Goal: Task Accomplishment & Management: Manage account settings

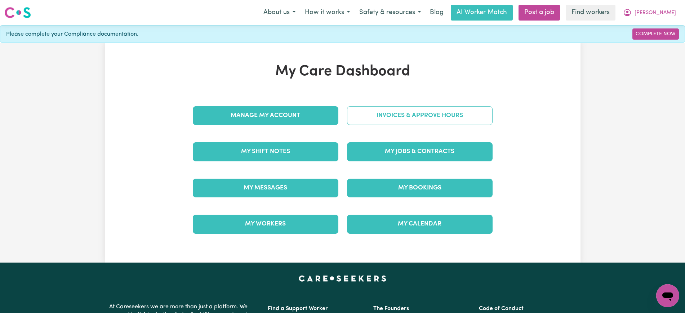
click at [387, 114] on link "Invoices & Approve Hours" at bounding box center [420, 115] width 146 height 19
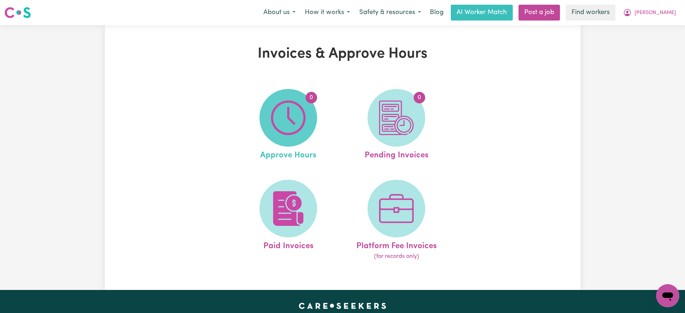
click at [306, 116] on span "0" at bounding box center [288, 118] width 58 height 58
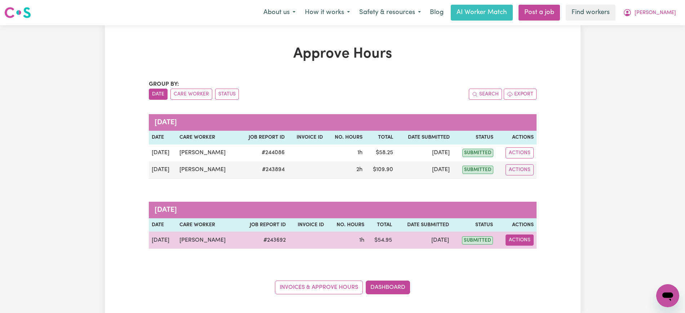
click at [518, 242] on button "Actions" at bounding box center [519, 239] width 28 height 11
click at [531, 260] on link "View Job Report" at bounding box center [537, 257] width 62 height 14
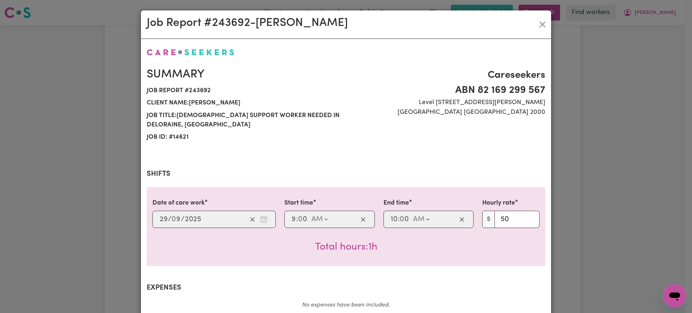
scroll to position [252, 0]
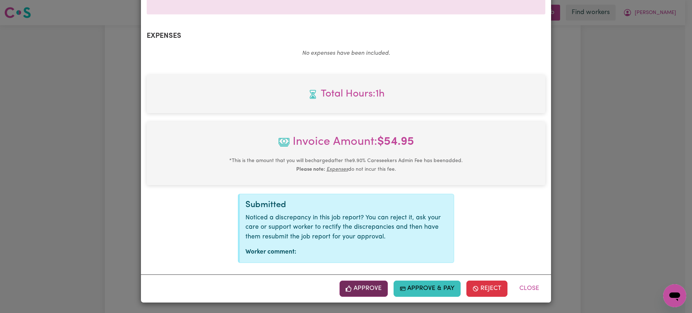
click at [381, 291] on button "Approve" at bounding box center [363, 289] width 48 height 16
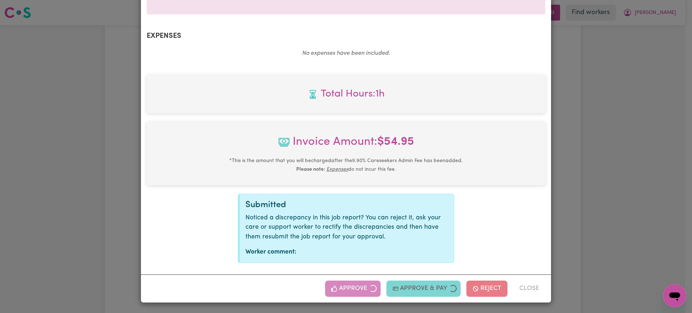
click at [644, 219] on div "Job Report # 243692 - [PERSON_NAME] Summary Job report # 243692 Client name: [P…" at bounding box center [346, 156] width 692 height 313
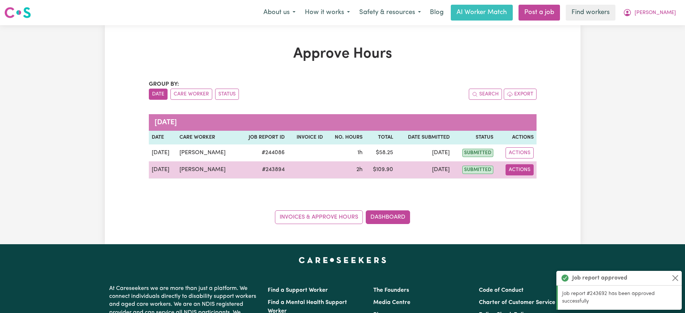
click at [521, 171] on button "Actions" at bounding box center [519, 169] width 28 height 11
click at [536, 189] on link "View Job Report" at bounding box center [538, 186] width 62 height 14
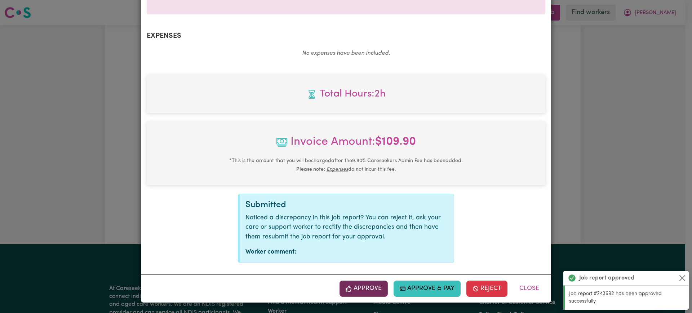
click at [349, 292] on icon "button" at bounding box center [348, 289] width 6 height 6
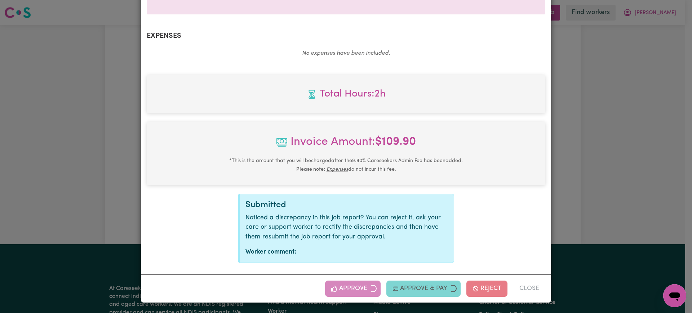
click at [630, 169] on div "Job Report # 243894 - [PERSON_NAME] Summary Job report # 243894 Client name: [P…" at bounding box center [346, 156] width 692 height 313
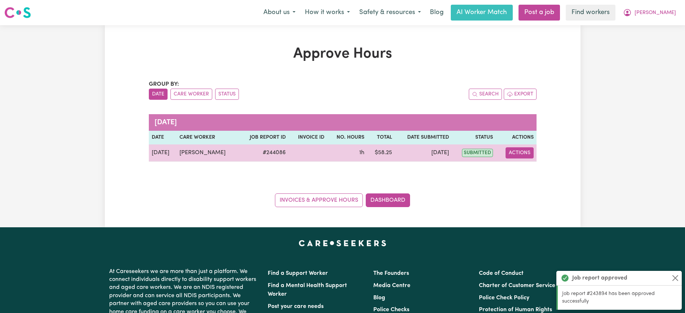
click at [528, 154] on button "Actions" at bounding box center [519, 152] width 28 height 11
click at [540, 174] on link "View Job Report" at bounding box center [538, 169] width 62 height 14
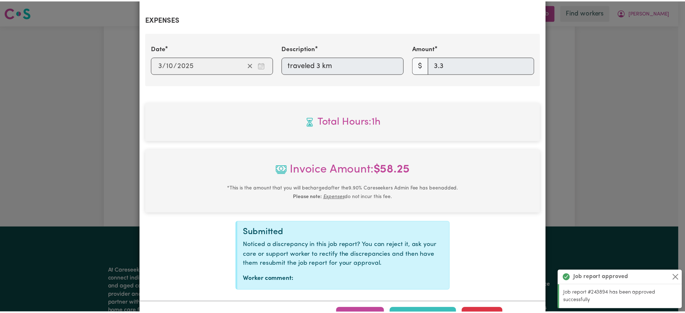
scroll to position [296, 0]
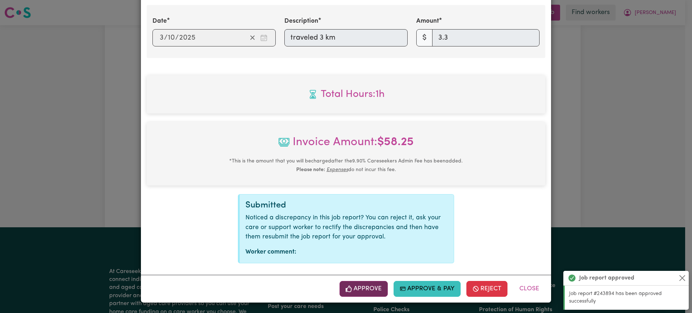
click at [376, 286] on button "Approve" at bounding box center [363, 289] width 48 height 16
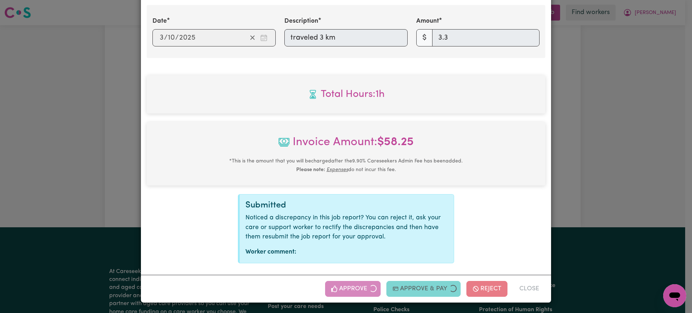
click at [598, 179] on div "Job Report # 244086 - [PERSON_NAME] Summary Job report # 244086 Client name: [P…" at bounding box center [346, 156] width 692 height 313
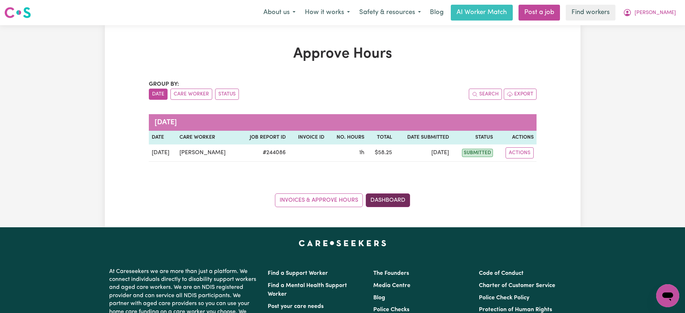
click at [395, 203] on link "Dashboard" at bounding box center [388, 200] width 44 height 14
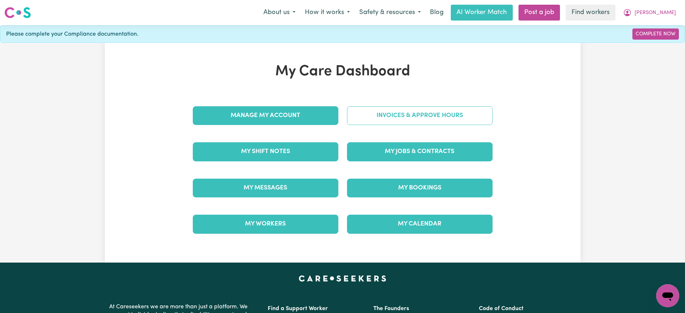
click at [392, 115] on link "Invoices & Approve Hours" at bounding box center [420, 115] width 146 height 19
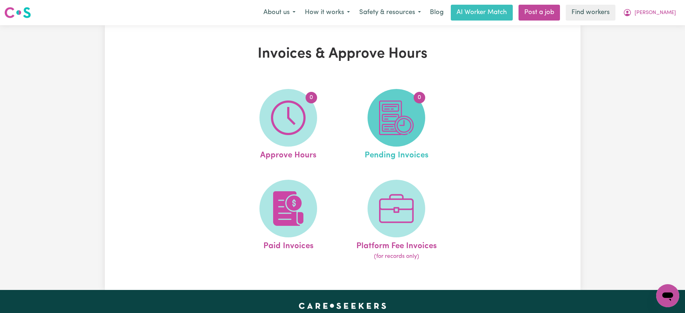
click at [400, 133] on img at bounding box center [396, 117] width 35 height 35
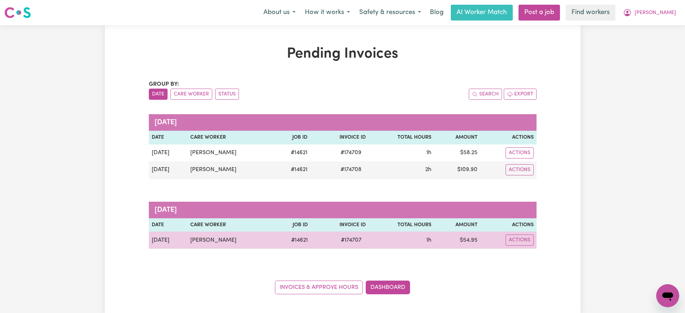
click at [352, 240] on span "# 174707" at bounding box center [350, 240] width 29 height 9
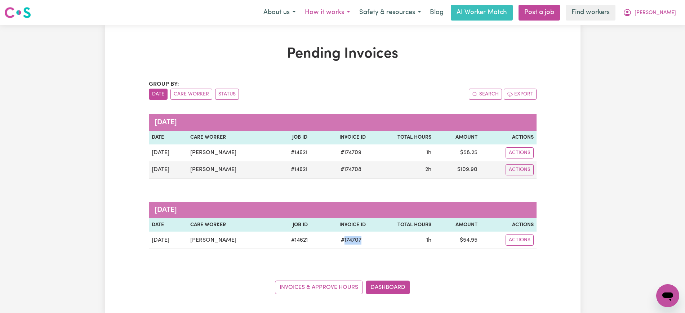
copy span "174707"
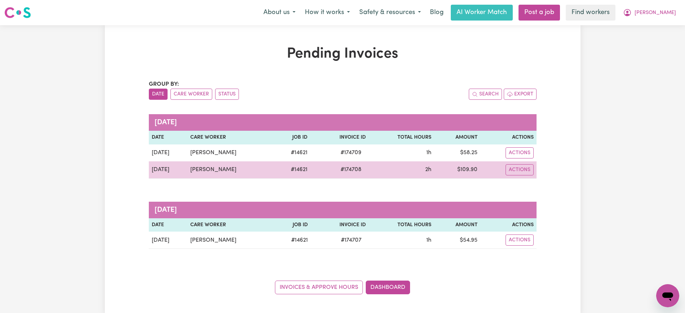
click at [349, 166] on span "# 174708" at bounding box center [351, 169] width 30 height 9
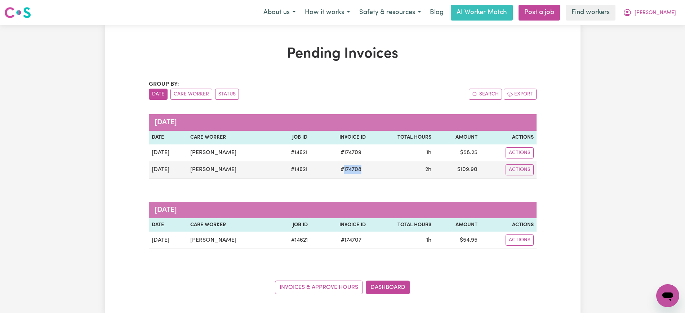
copy span "174708"
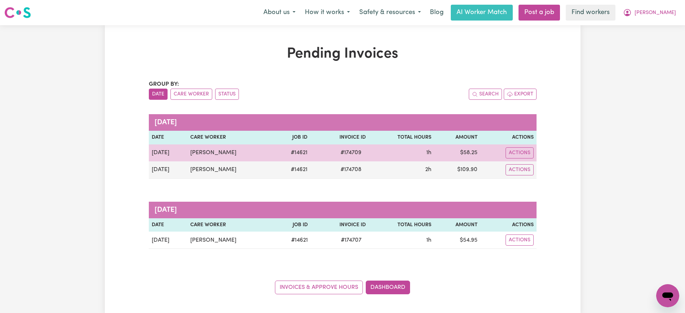
click at [349, 155] on span "# 174709" at bounding box center [351, 152] width 30 height 9
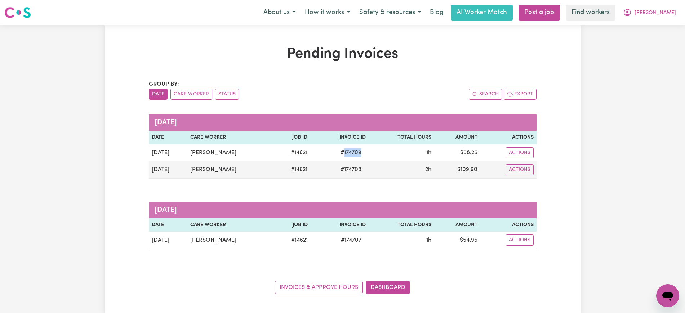
copy span "174709"
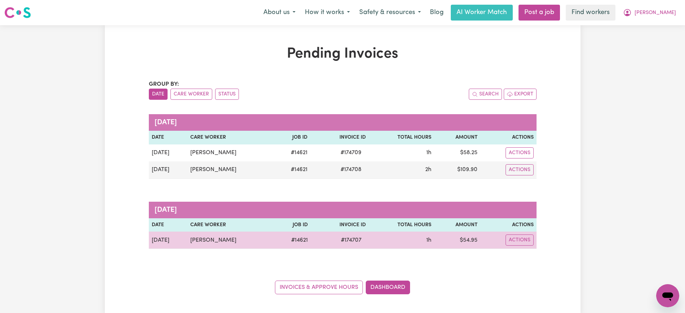
click at [469, 242] on td "$ 54.95" at bounding box center [457, 240] width 46 height 17
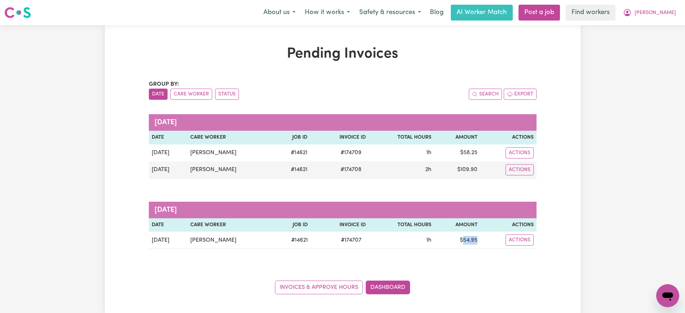
copy td "54.95"
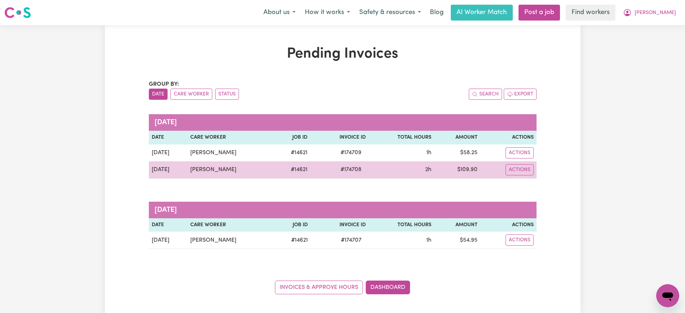
click at [470, 166] on td "$ 109.90" at bounding box center [457, 169] width 46 height 17
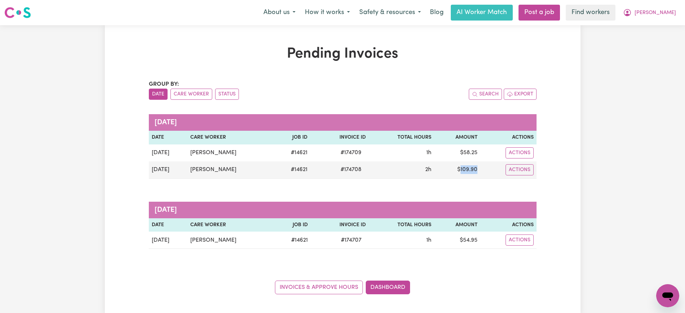
copy td "109.90"
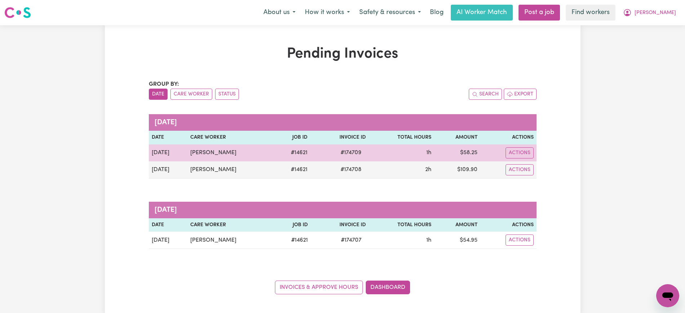
click at [470, 153] on td "$ 58.25" at bounding box center [457, 152] width 46 height 17
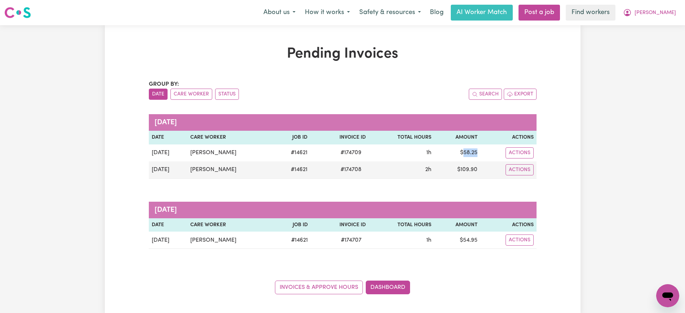
copy td "58.25"
click at [631, 12] on icon "My Account" at bounding box center [627, 12] width 9 height 9
click at [654, 36] on link "Logout" at bounding box center [651, 42] width 57 height 14
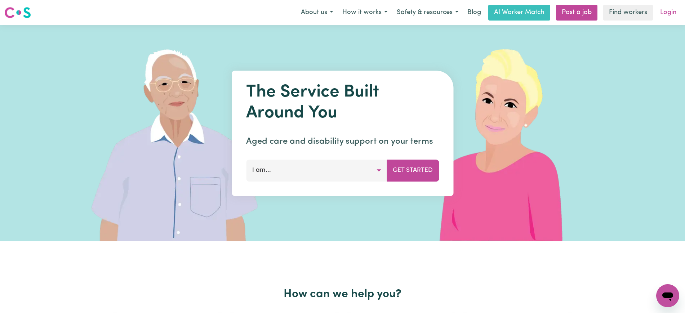
click at [664, 13] on link "Login" at bounding box center [668, 13] width 25 height 16
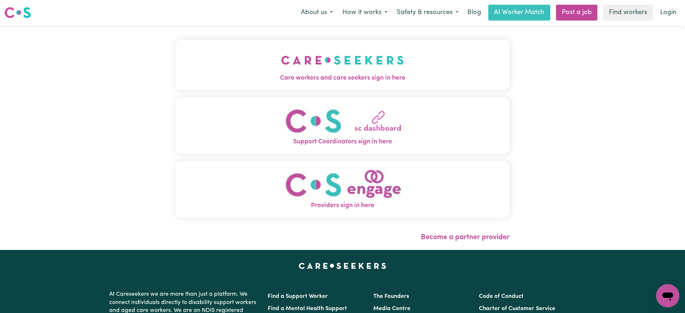
click at [388, 70] on img "Care workers and care seekers sign in here" at bounding box center [342, 60] width 123 height 27
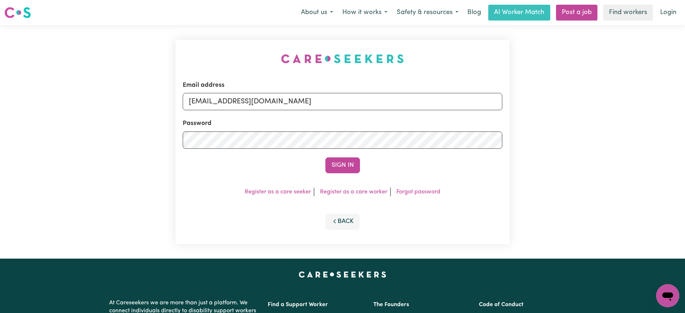
drag, startPoint x: 169, startPoint y: 33, endPoint x: 195, endPoint y: 33, distance: 25.9
click at [169, 33] on div "Email address [EMAIL_ADDRESS][DOMAIN_NAME] Password Sign In Register as a care …" at bounding box center [342, 141] width 685 height 233
drag, startPoint x: 233, startPoint y: 103, endPoint x: 573, endPoint y: 110, distance: 339.7
click at [573, 110] on div "Email address [EMAIL_ADDRESS][DOMAIN_NAME] Password Sign In Register as a care …" at bounding box center [342, 141] width 685 height 233
type input "[EMAIL_ADDRESS][DOMAIN_NAME]"
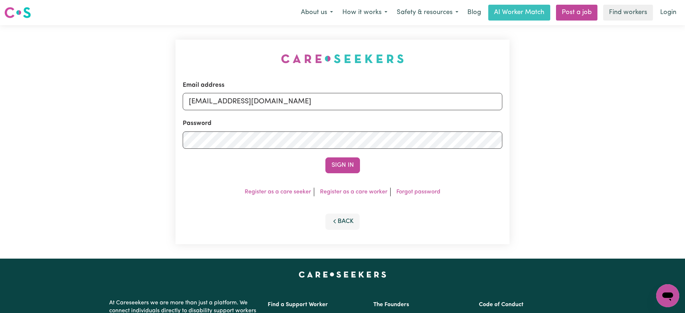
click at [325, 157] on button "Sign In" at bounding box center [342, 165] width 35 height 16
